Goal: Check status: Check status

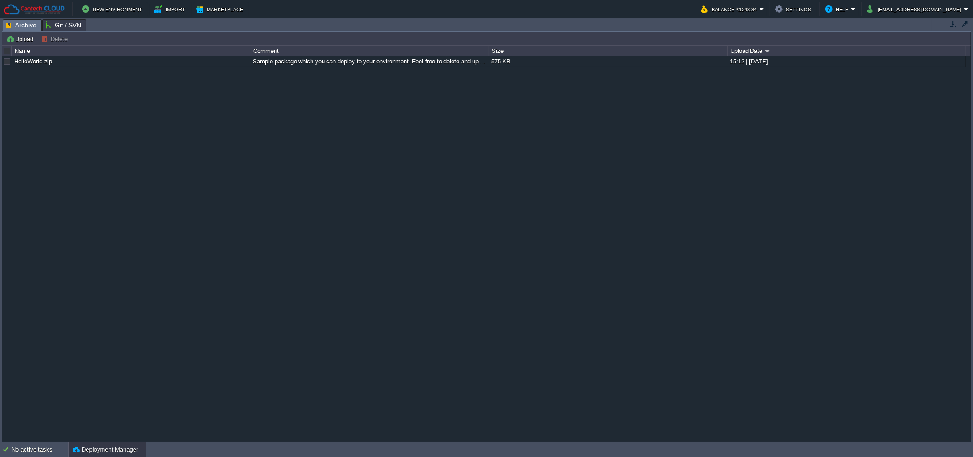
click at [750, 17] on div "New Environment Import Marketplace Bonus ₹0.00 Upgrade Account Balance ₹1243.34…" at bounding box center [486, 9] width 973 height 18
click at [759, 5] on button "Balance ₹1243.34" at bounding box center [730, 9] width 58 height 11
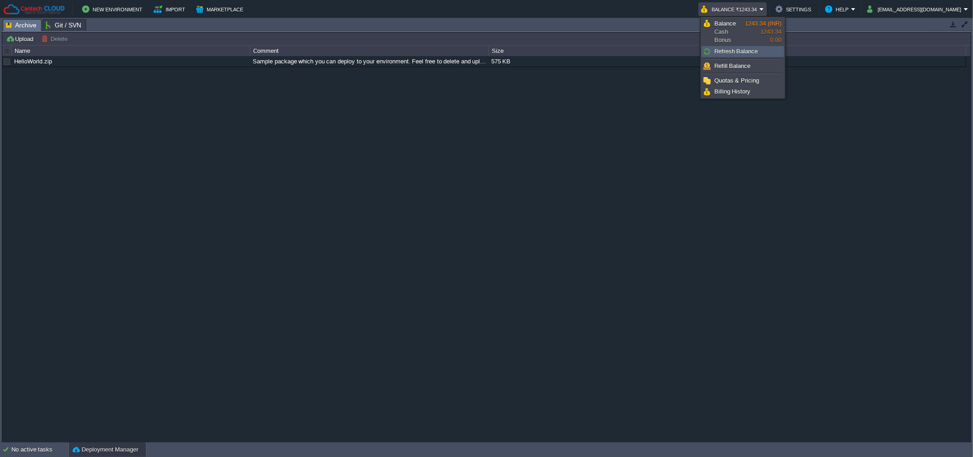
click at [730, 51] on span "Refresh Balance" at bounding box center [736, 51] width 44 height 7
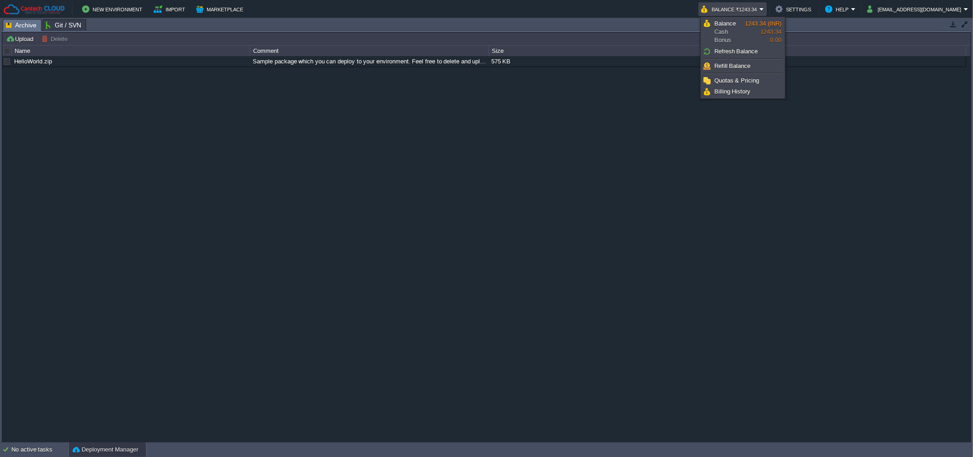
click at [730, 51] on span "Refresh Balance" at bounding box center [736, 51] width 44 height 7
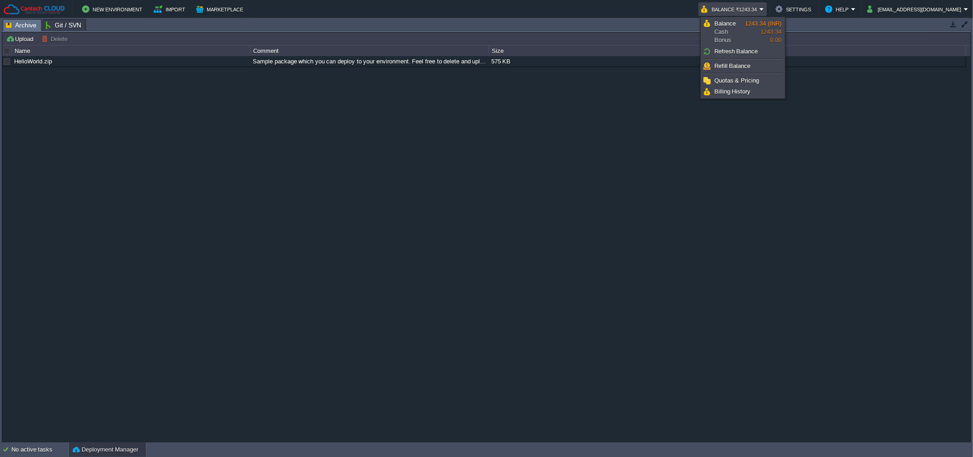
click at [730, 51] on span "Refresh Balance" at bounding box center [736, 51] width 44 height 7
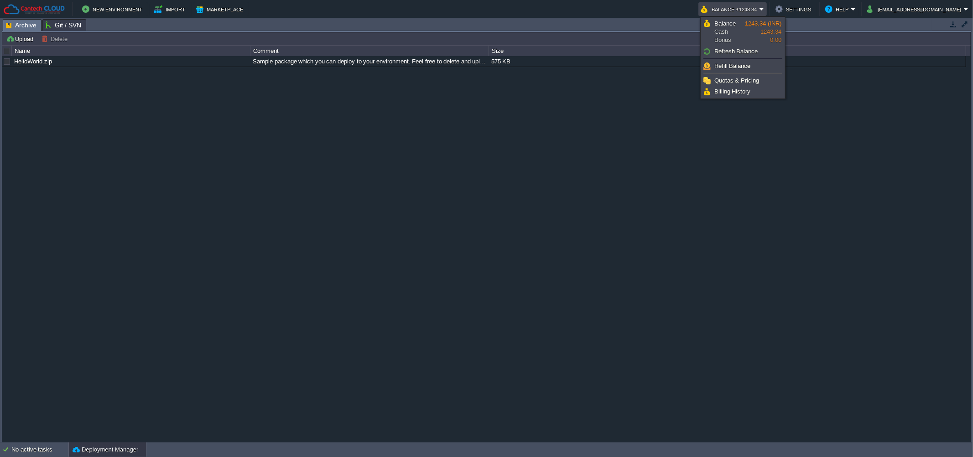
click at [730, 51] on span "Refresh Balance" at bounding box center [736, 51] width 44 height 7
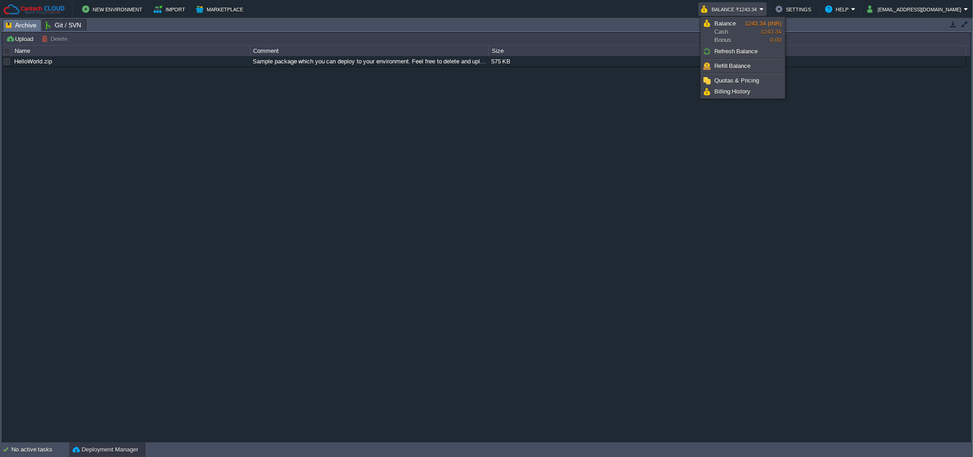
click at [730, 51] on span "Refresh Balance" at bounding box center [736, 51] width 44 height 7
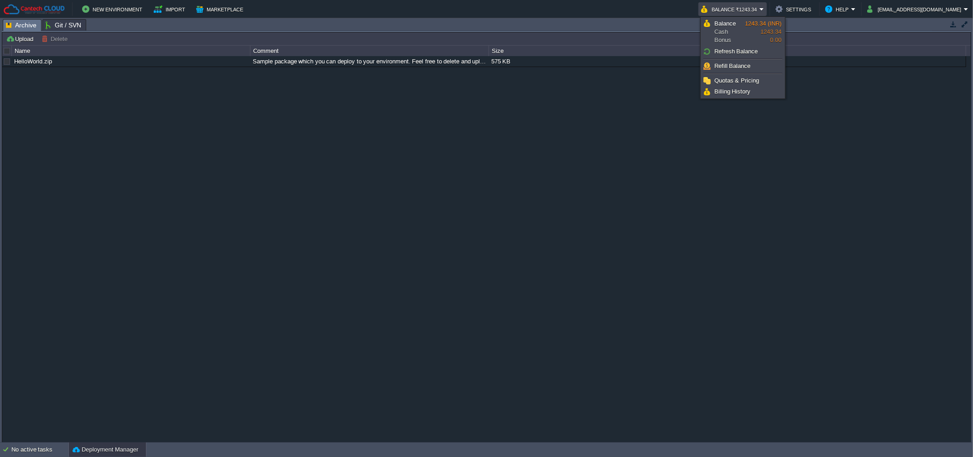
click at [730, 51] on span "Refresh Balance" at bounding box center [736, 51] width 44 height 7
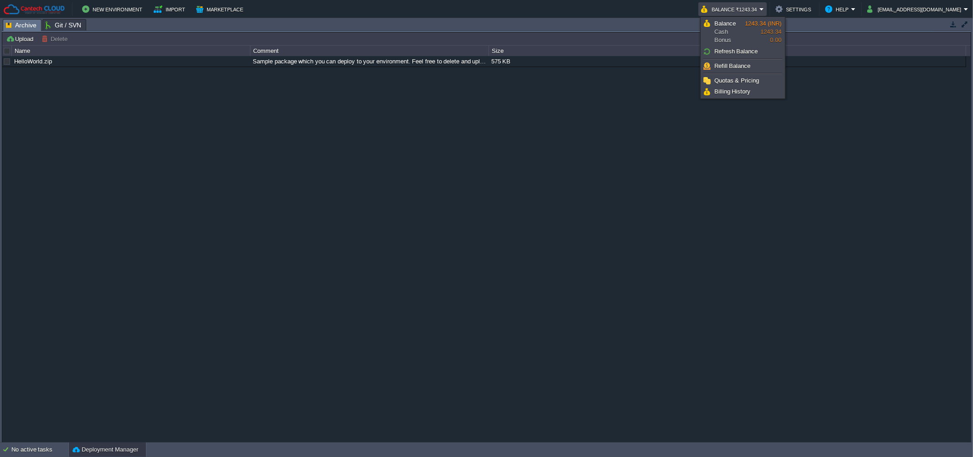
click at [730, 51] on span "Refresh Balance" at bounding box center [736, 51] width 44 height 7
click at [737, 48] on span "Refresh Balance" at bounding box center [736, 51] width 44 height 7
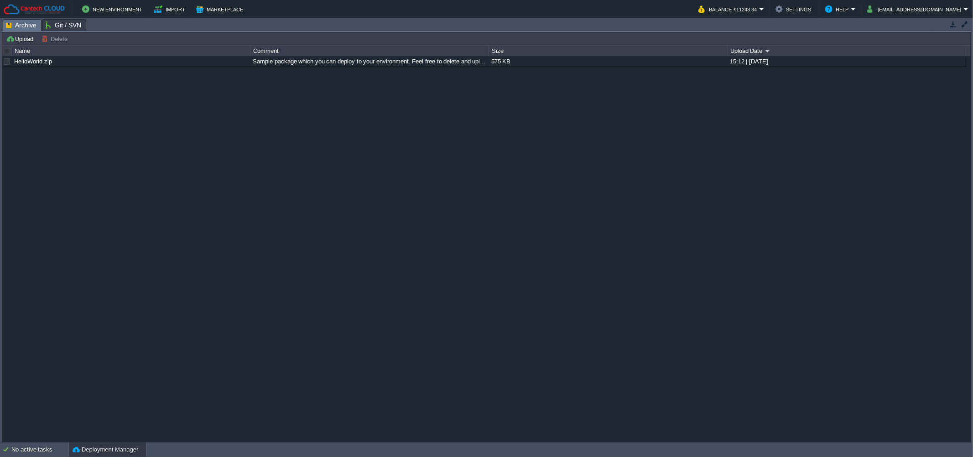
click at [701, 233] on div "HelloWorld.zip Sample package which you can deploy to your environment. Feel fr…" at bounding box center [486, 249] width 968 height 386
